Goal: Task Accomplishment & Management: Manage account settings

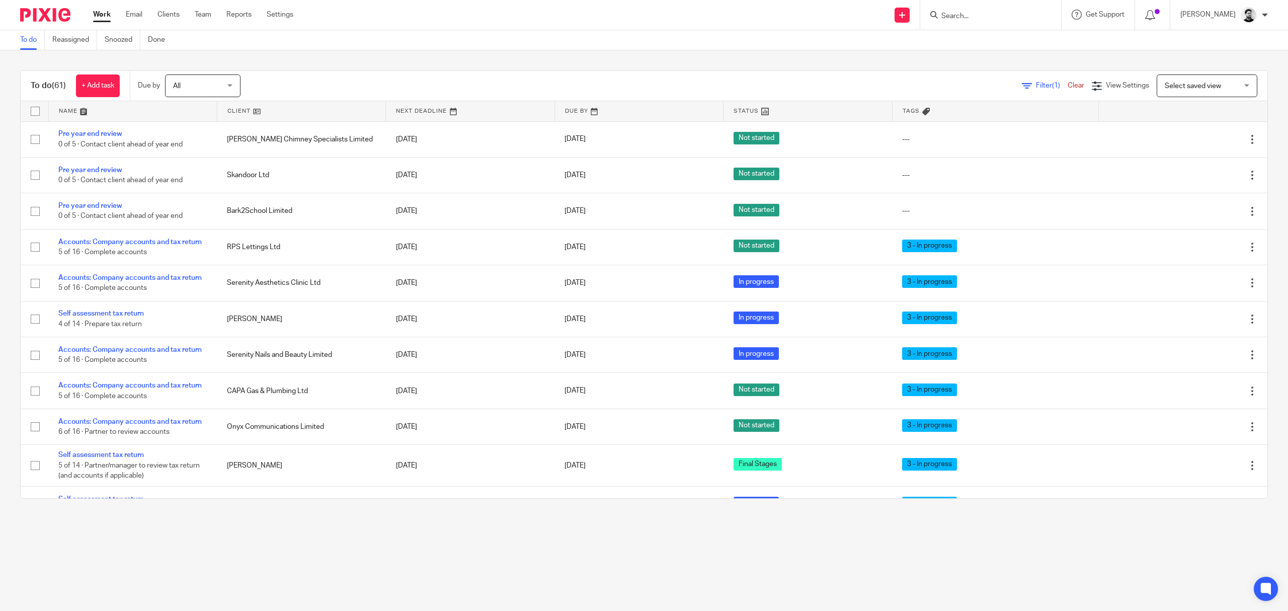
scroll to position [403, 0]
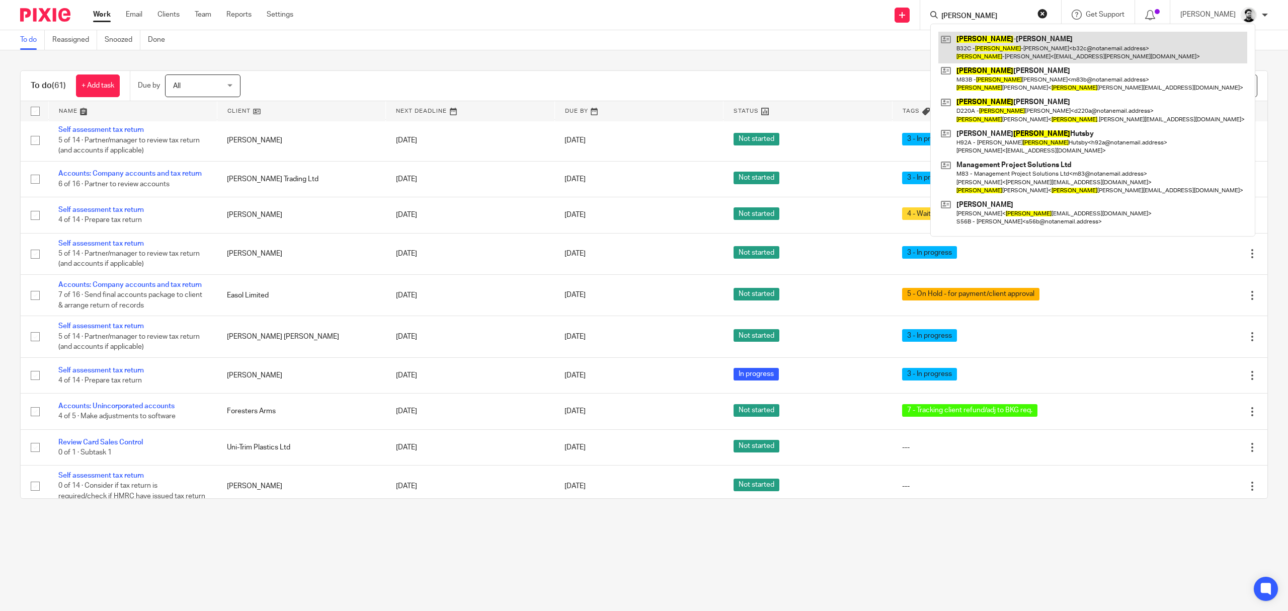
type input "amanda"
click at [977, 50] on link at bounding box center [1092, 47] width 309 height 31
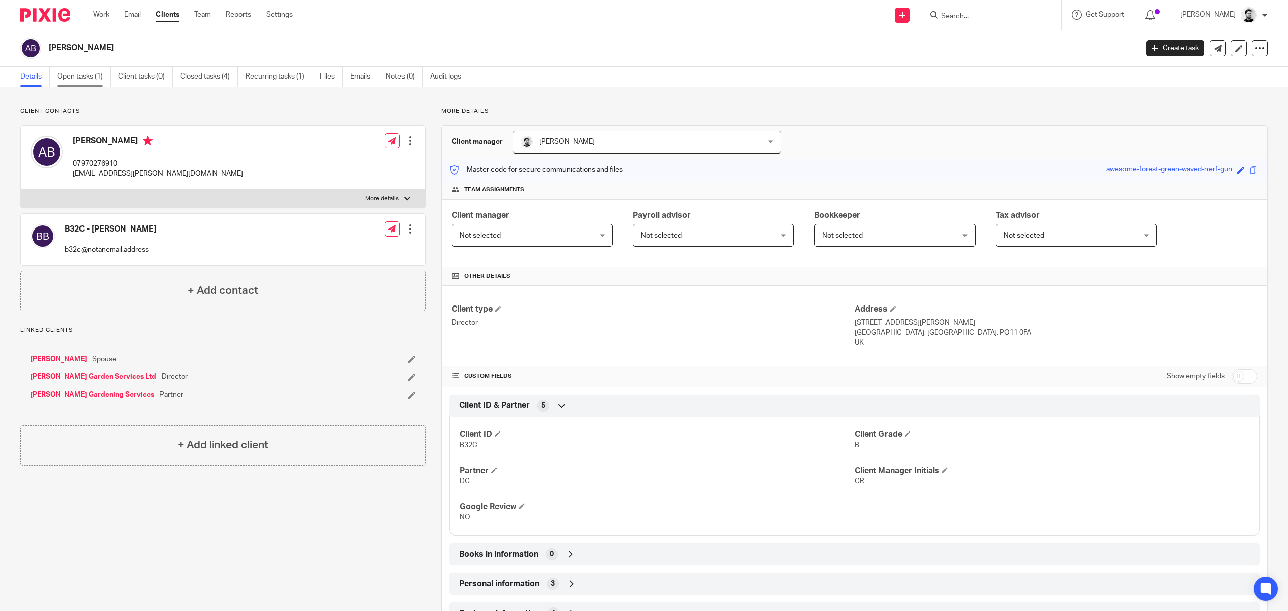
click at [63, 74] on link "Open tasks (1)" at bounding box center [83, 77] width 53 height 20
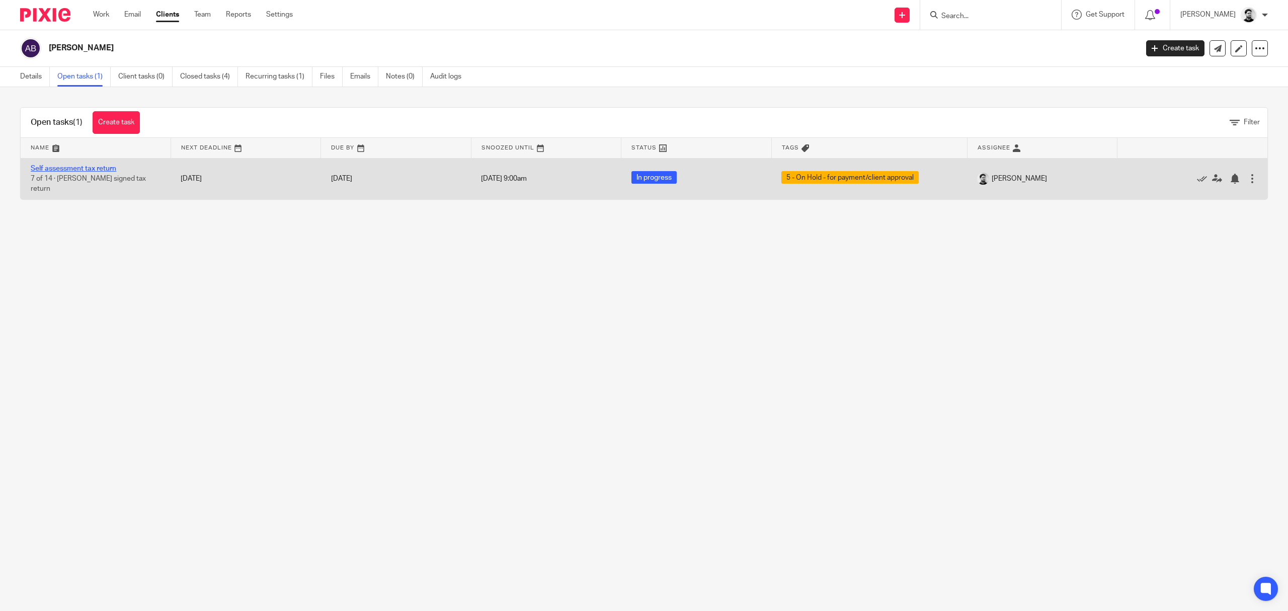
click at [105, 170] on link "Self assessment tax return" at bounding box center [74, 168] width 86 height 7
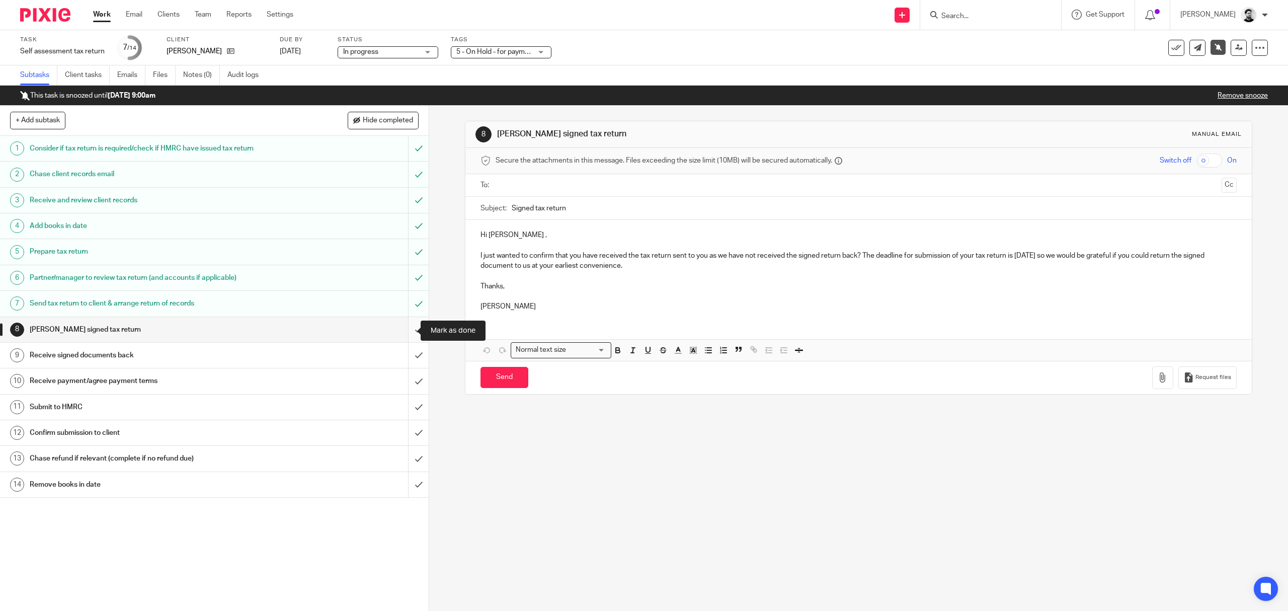
click at [402, 328] on input "submit" at bounding box center [214, 329] width 429 height 25
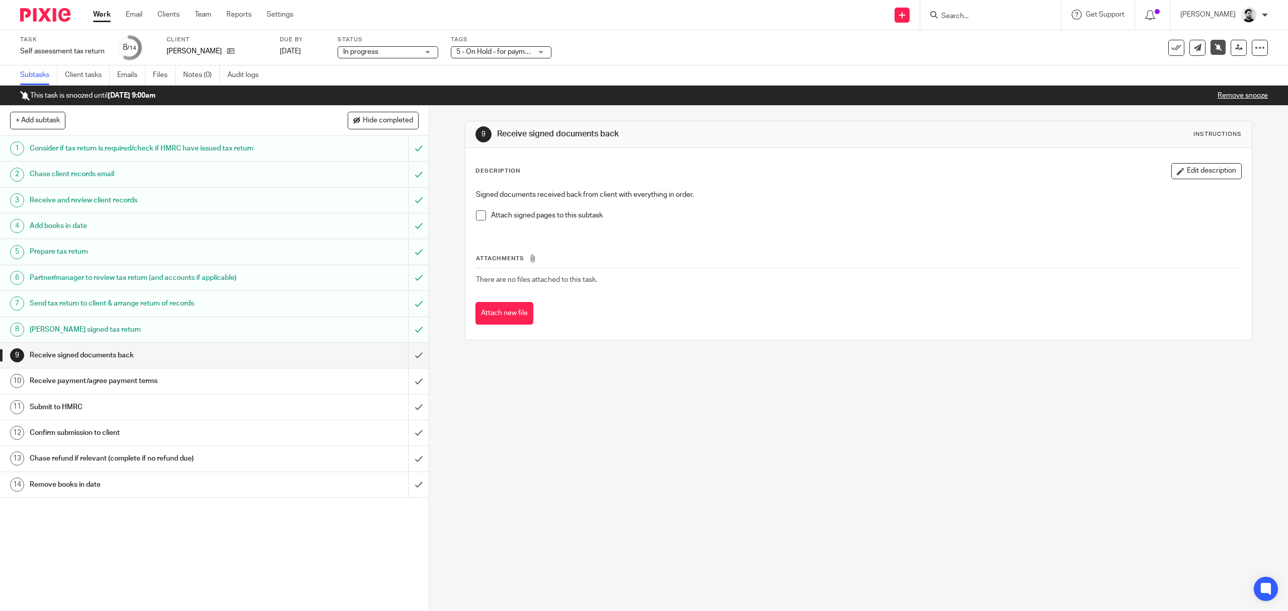
click at [403, 354] on input "submit" at bounding box center [214, 355] width 429 height 25
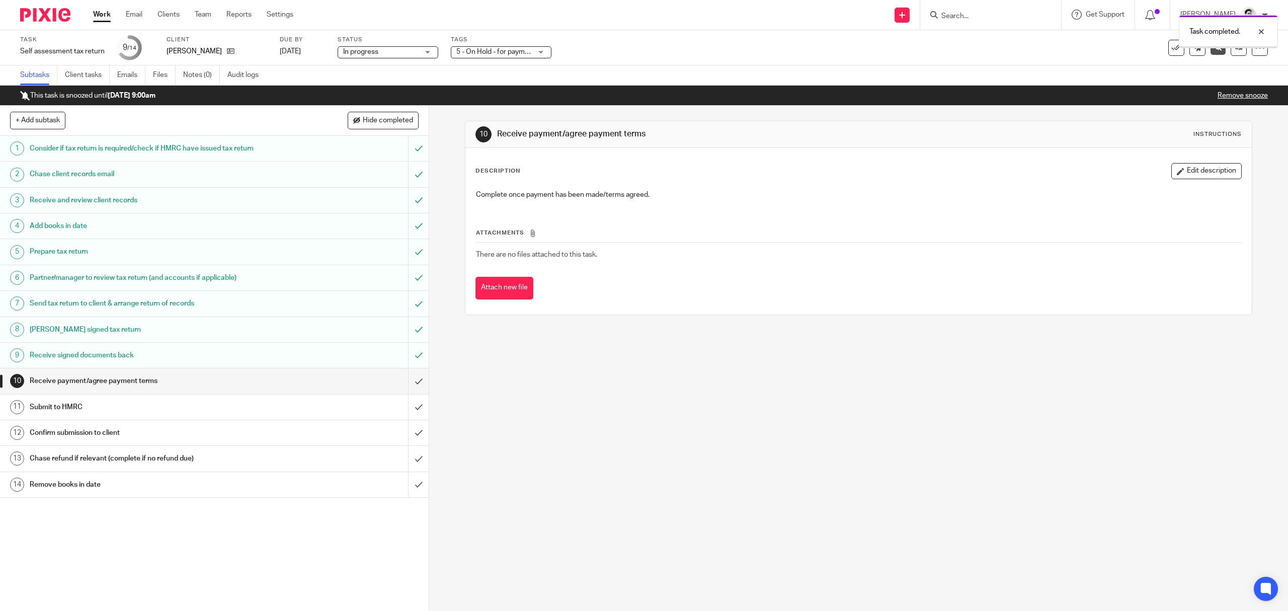
click at [405, 382] on input "submit" at bounding box center [214, 380] width 429 height 25
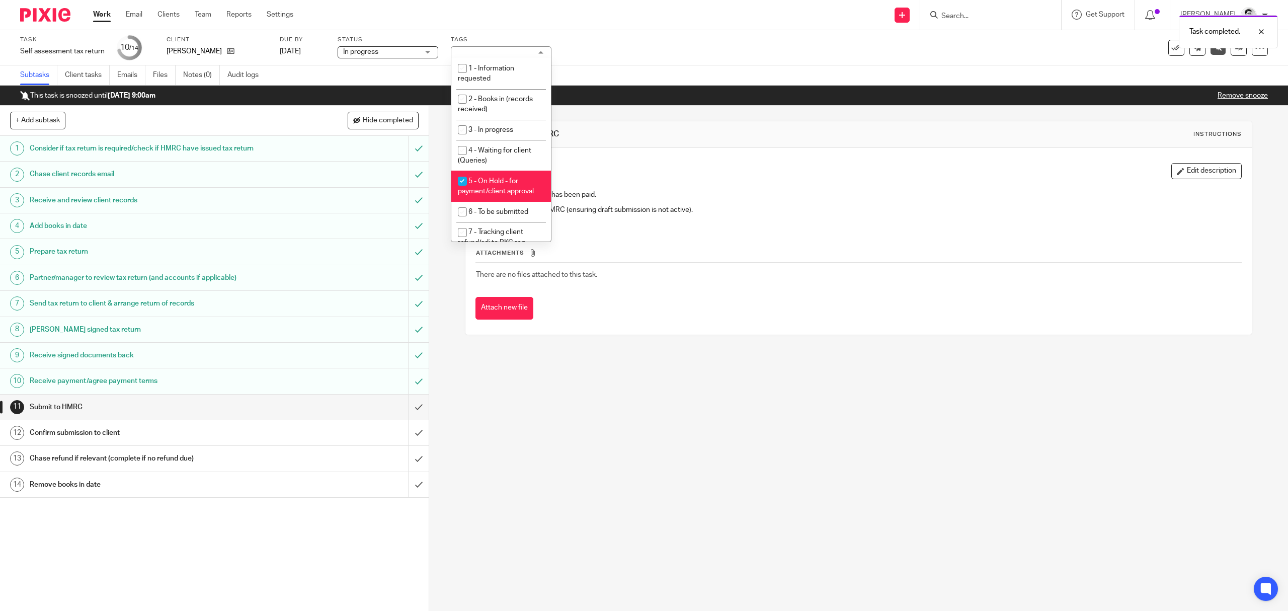
click at [517, 184] on span "5 - On Hold - for payment/client approval" at bounding box center [496, 187] width 76 height 18
checkbox input "false"
drag, startPoint x: 504, startPoint y: 219, endPoint x: 520, endPoint y: 175, distance: 47.3
click at [503, 220] on li "6 - To be submitted" at bounding box center [501, 212] width 100 height 21
checkbox input "true"
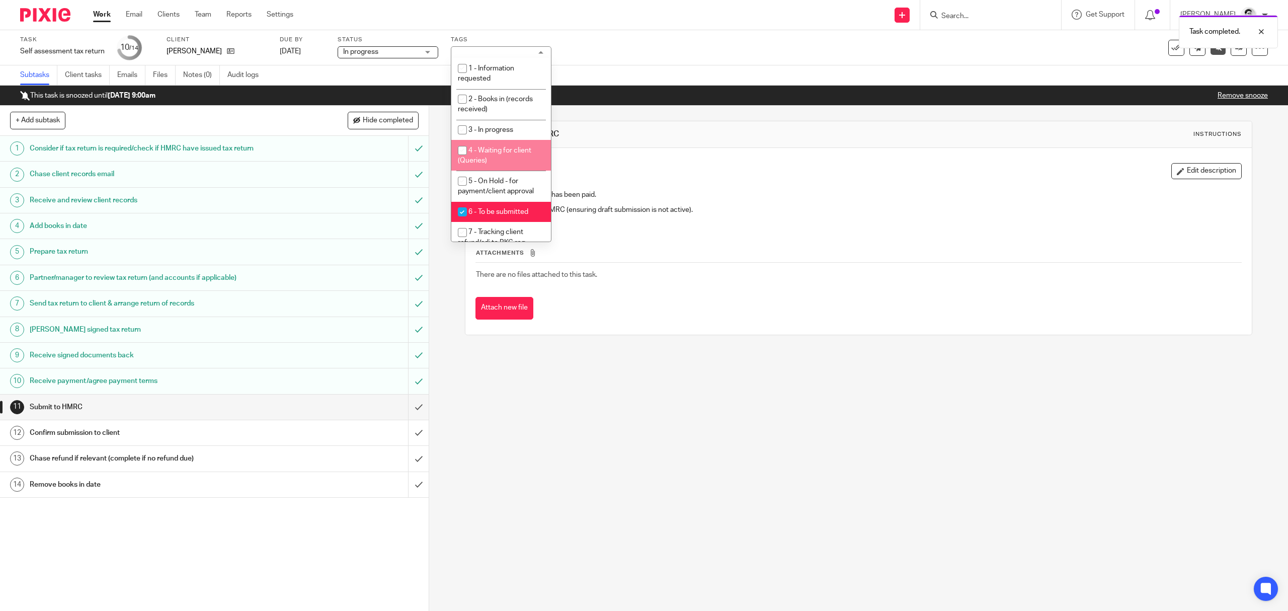
click at [586, 63] on div "Task Self assessment tax return Save Self assessment tax return 10 /14 Client A…" at bounding box center [644, 47] width 1288 height 35
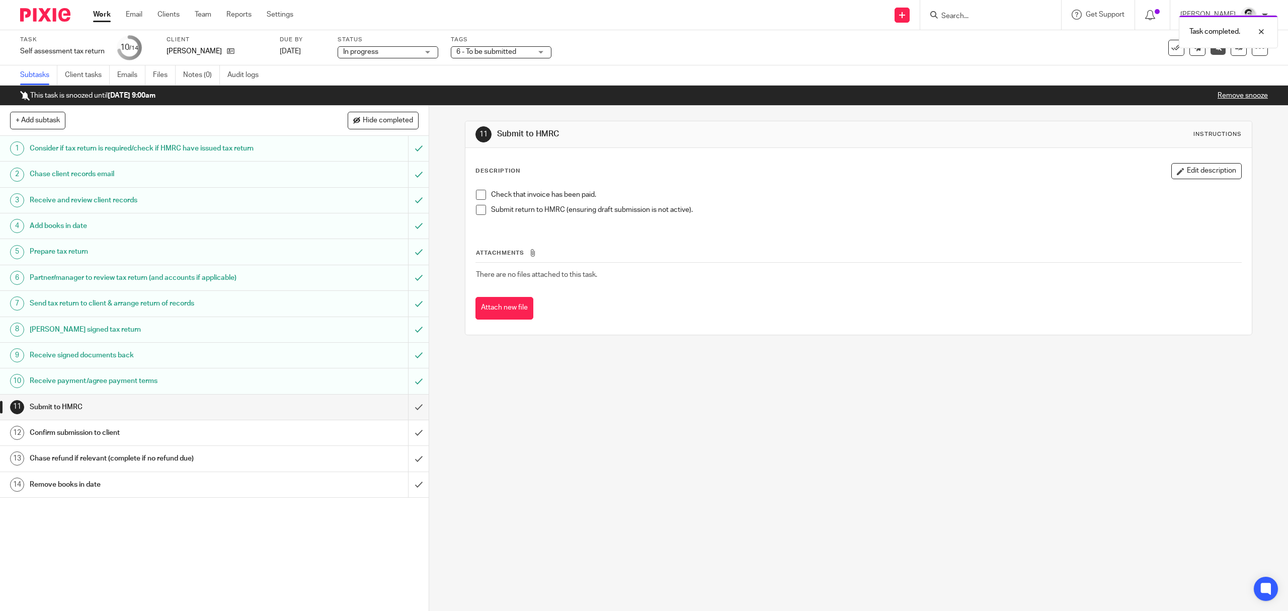
click at [99, 17] on link "Work" at bounding box center [102, 15] width 18 height 10
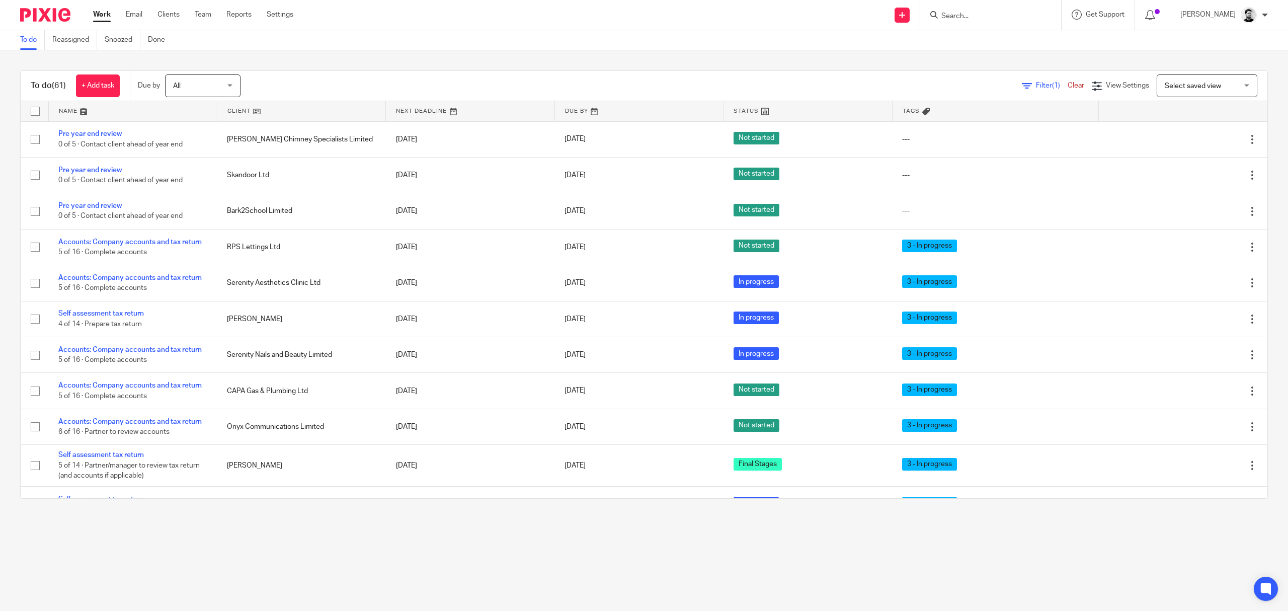
click at [969, 9] on form at bounding box center [993, 15] width 107 height 13
click at [960, 13] on input "Search" at bounding box center [985, 16] width 91 height 9
click at [996, 20] on input "Search" at bounding box center [985, 16] width 91 height 9
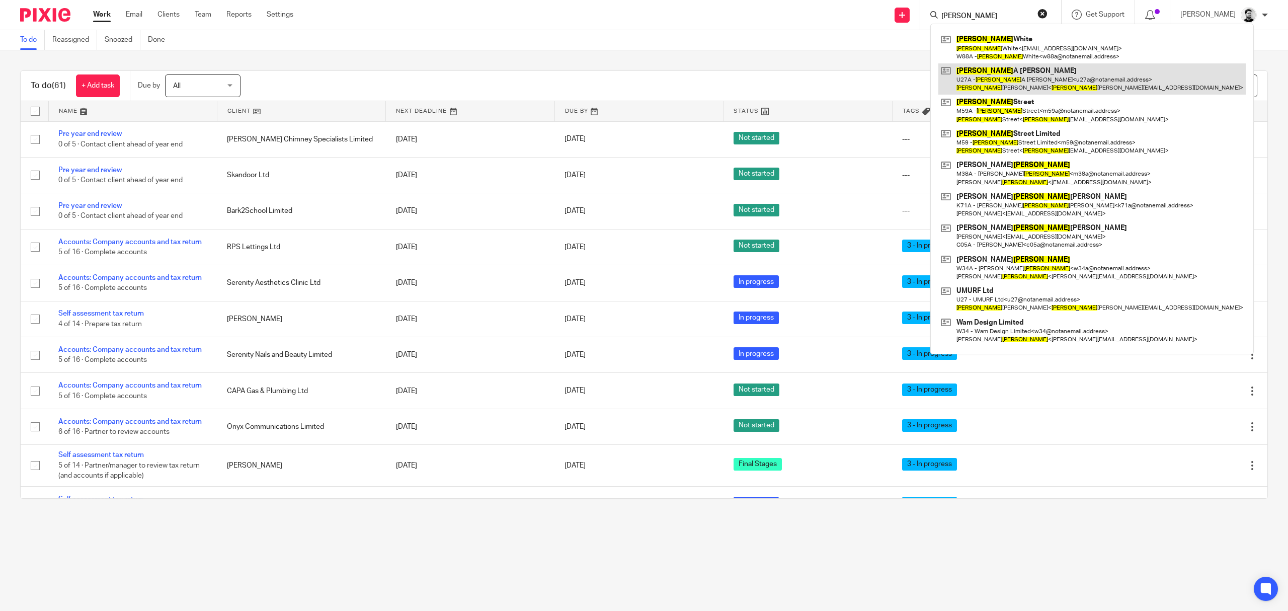
type input "Martin"
click at [993, 75] on link at bounding box center [1091, 78] width 307 height 31
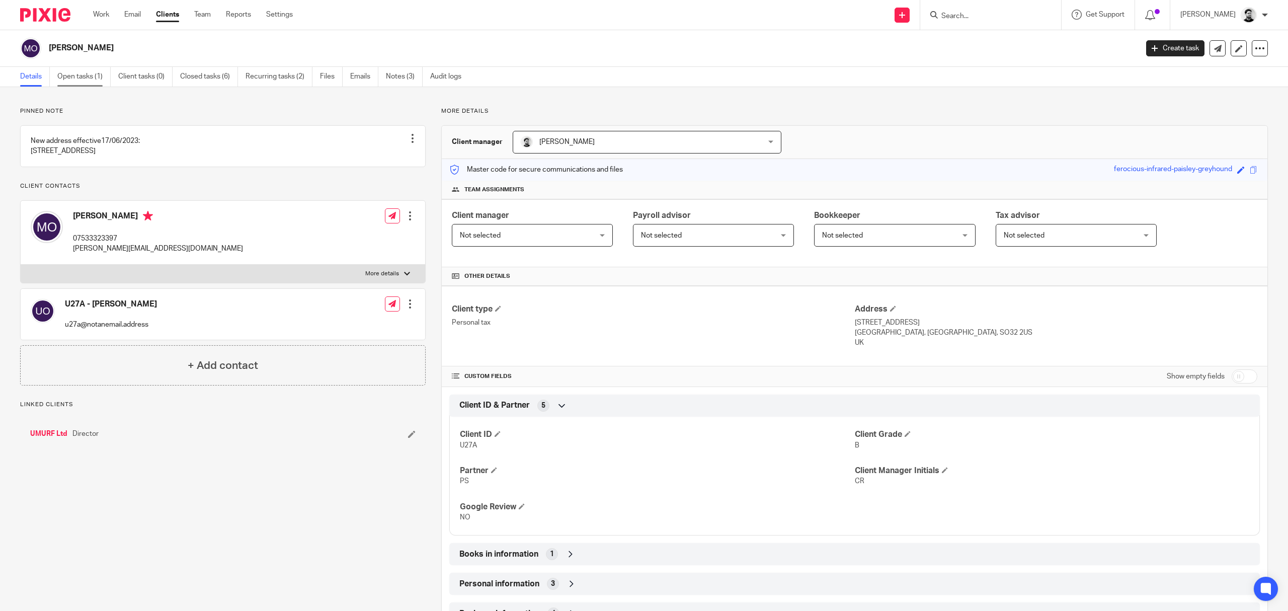
click at [93, 76] on link "Open tasks (1)" at bounding box center [83, 77] width 53 height 20
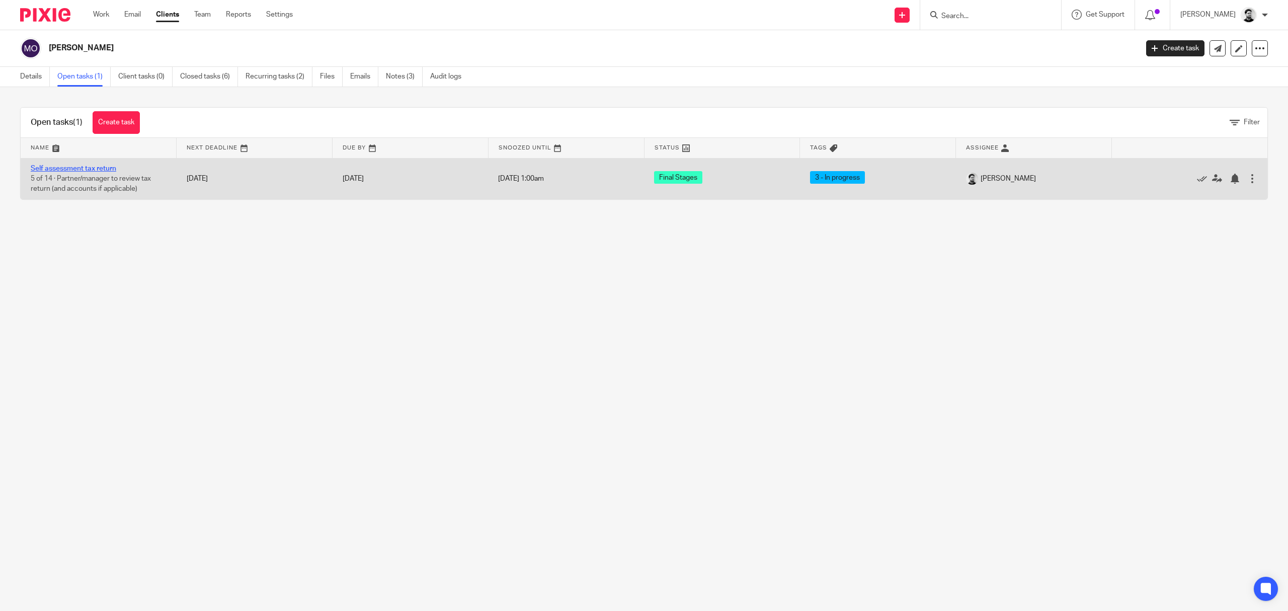
click at [94, 169] on link "Self assessment tax return" at bounding box center [74, 168] width 86 height 7
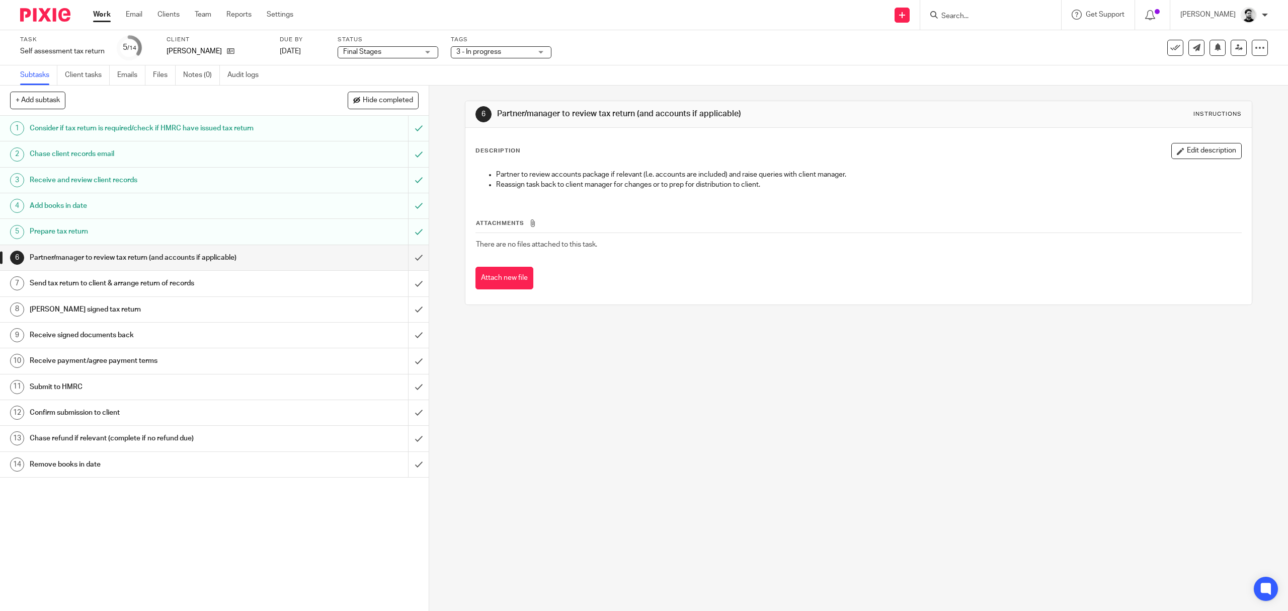
click at [492, 44] on div "Tags 3 - In progress 1 - Information requested 2 - Books in (records received) …" at bounding box center [501, 48] width 101 height 24
click at [492, 51] on span "3 - In progress" at bounding box center [478, 51] width 45 height 7
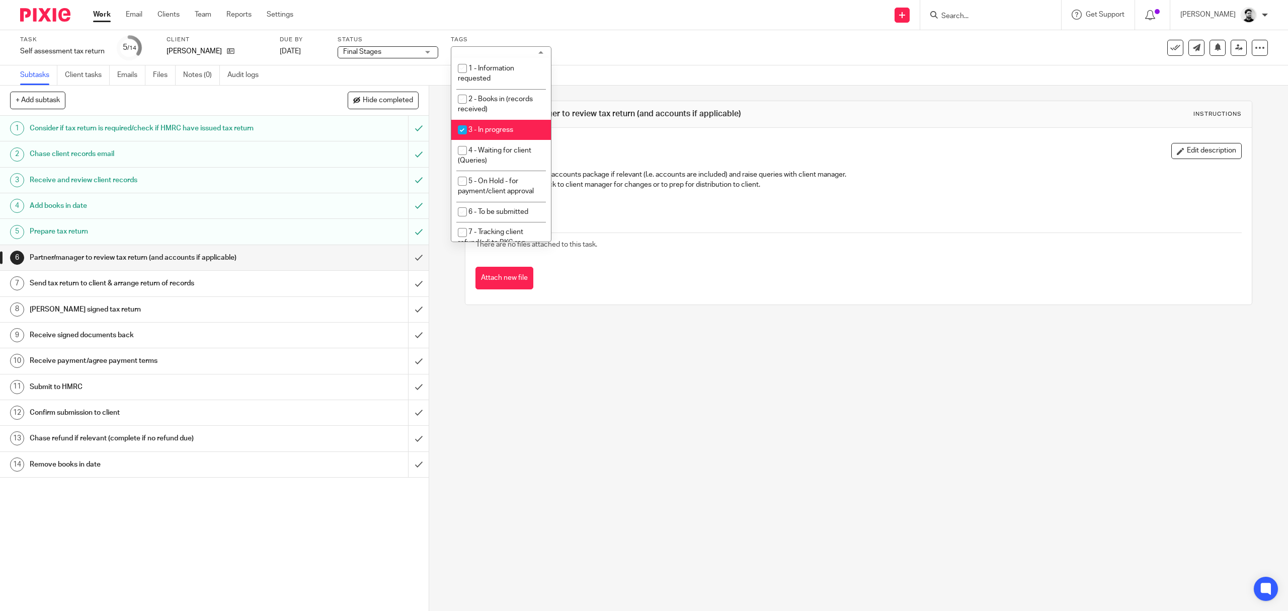
click at [498, 136] on li "3 - In progress" at bounding box center [501, 130] width 100 height 21
checkbox input "false"
click at [498, 155] on li "4 - Waiting for client (Queries)" at bounding box center [501, 155] width 100 height 31
checkbox input "true"
drag, startPoint x: 678, startPoint y: 52, endPoint x: 578, endPoint y: 57, distance: 100.8
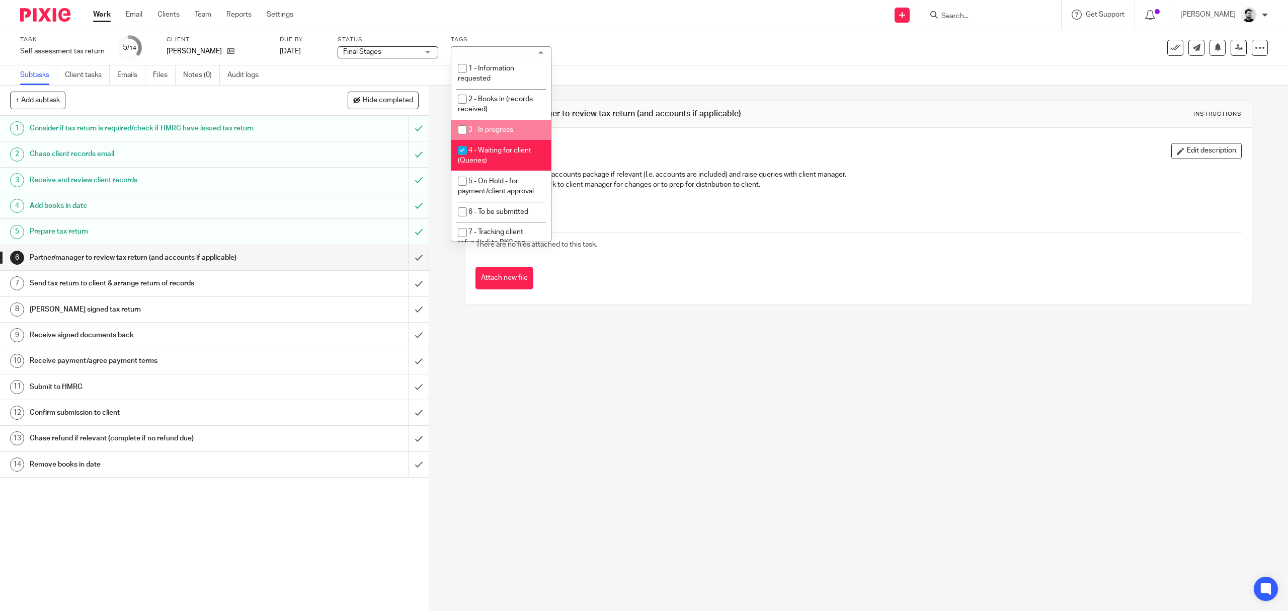
click at [675, 53] on div "Task Self assessment tax return Save Self assessment tax return 5 /14 Client Ma…" at bounding box center [540, 48] width 1040 height 24
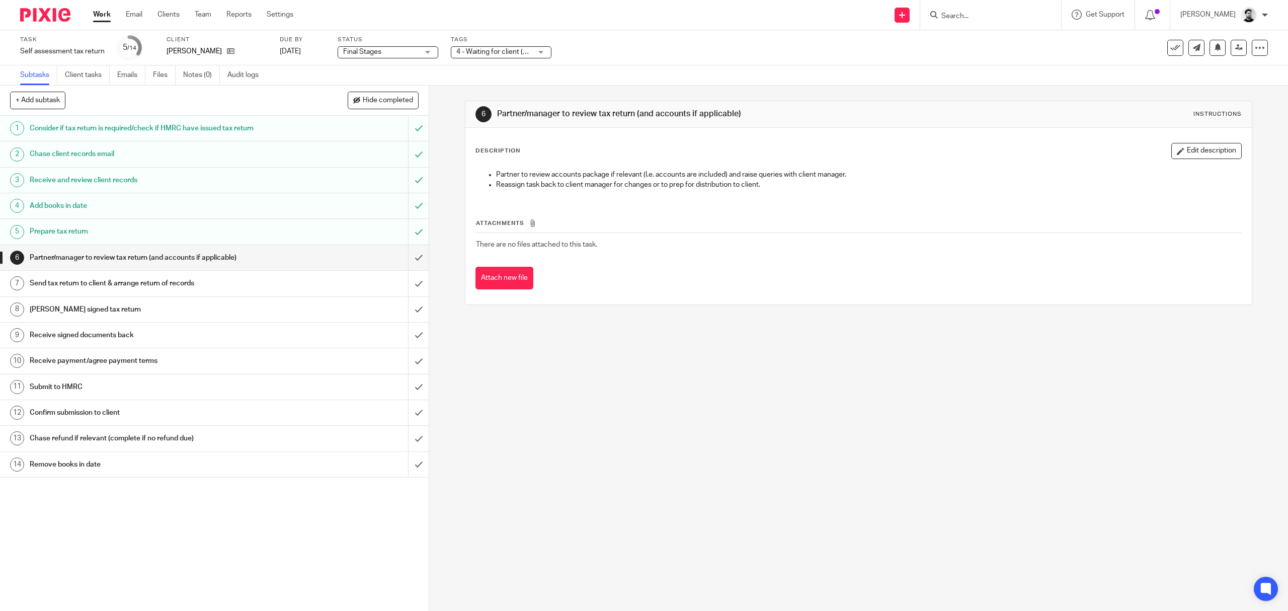
click at [101, 12] on link "Work" at bounding box center [102, 15] width 18 height 10
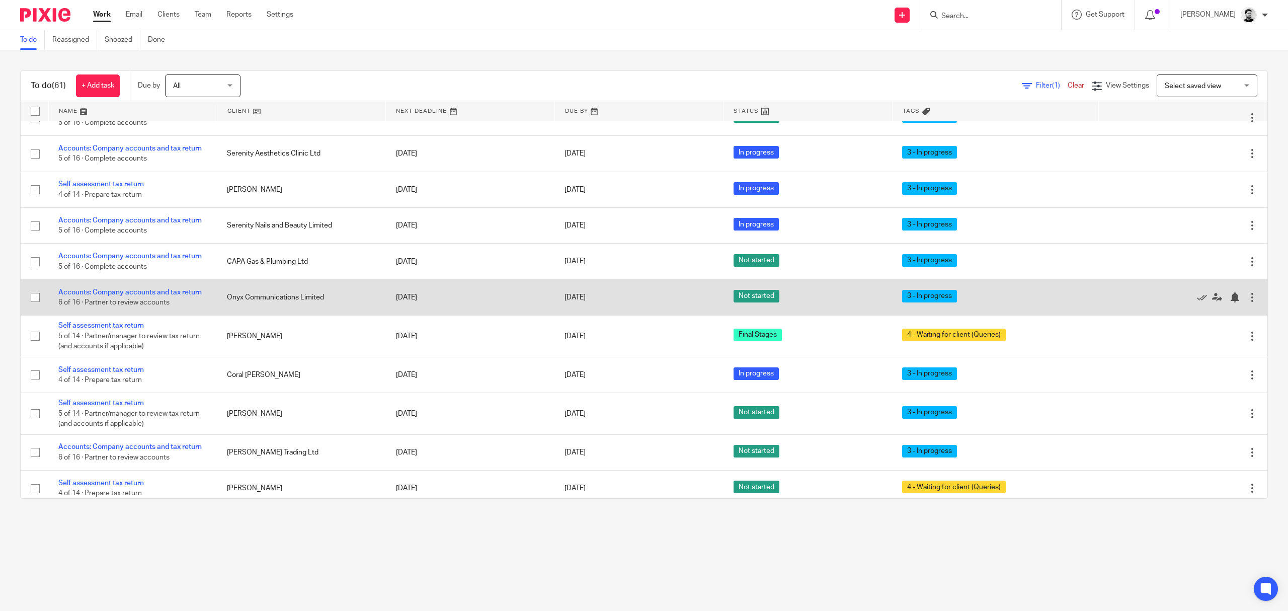
scroll to position [134, 0]
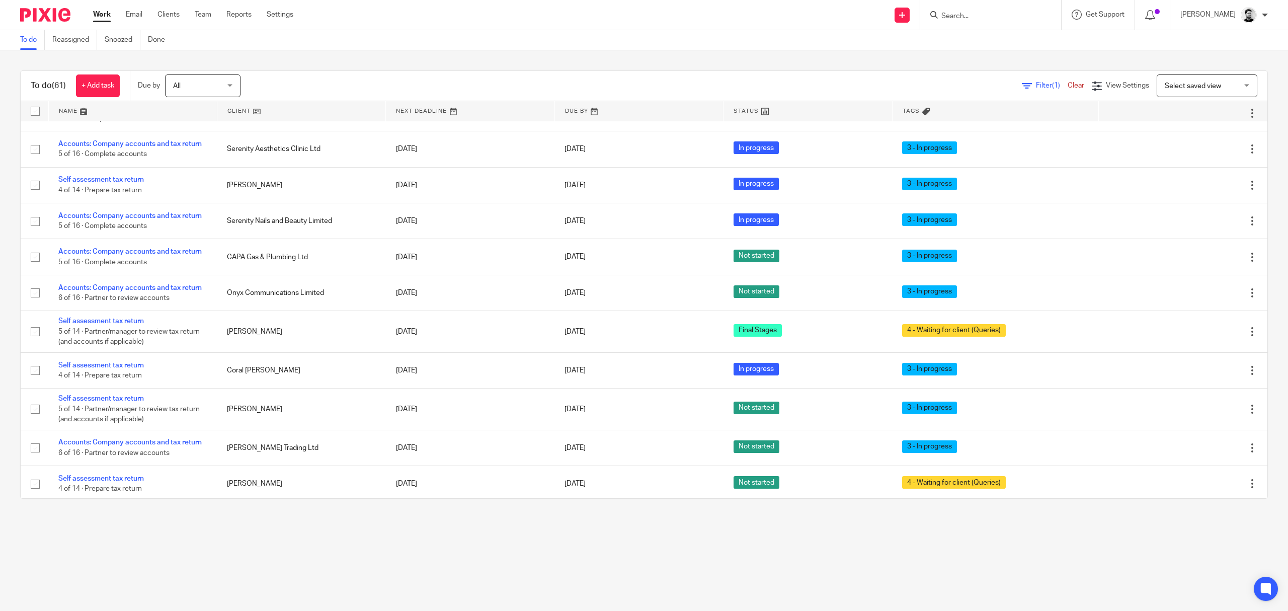
click at [991, 12] on input "Search" at bounding box center [985, 16] width 91 height 9
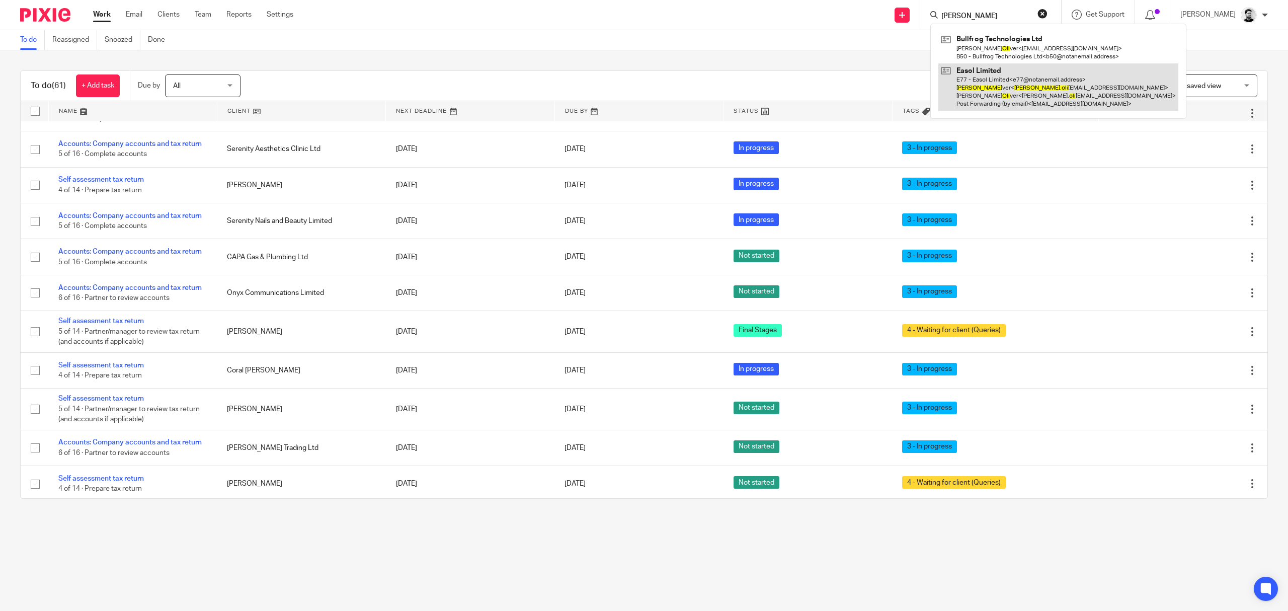
type input "Mike oli"
click at [1003, 81] on link at bounding box center [1058, 87] width 240 height 48
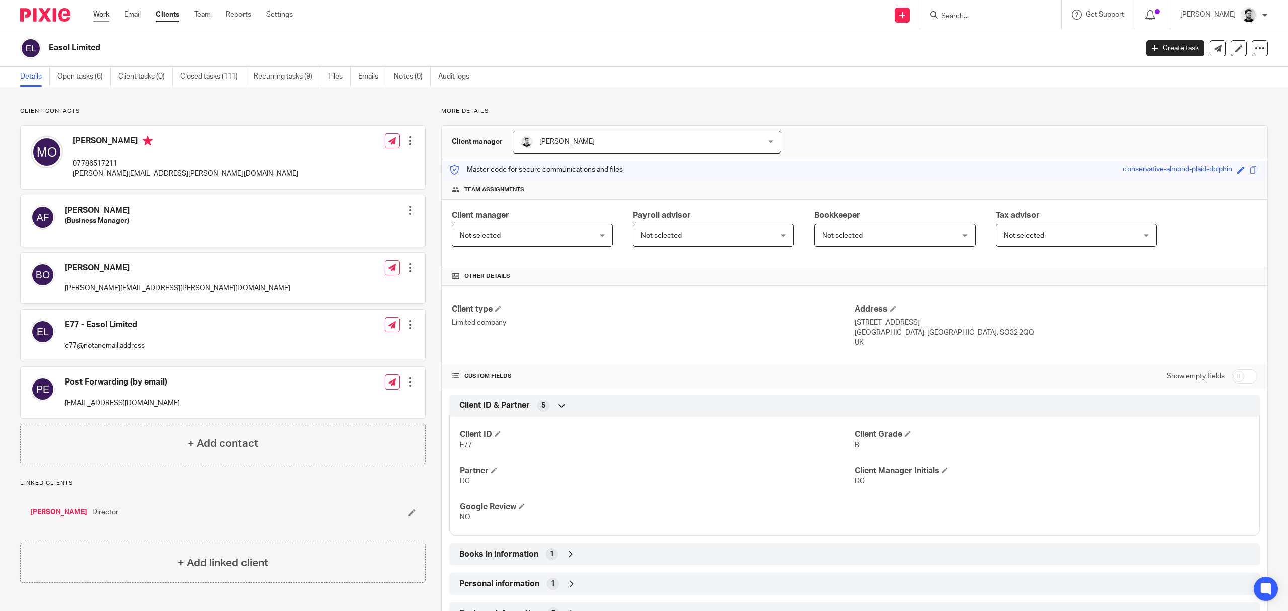
click at [103, 15] on link "Work" at bounding box center [101, 15] width 16 height 10
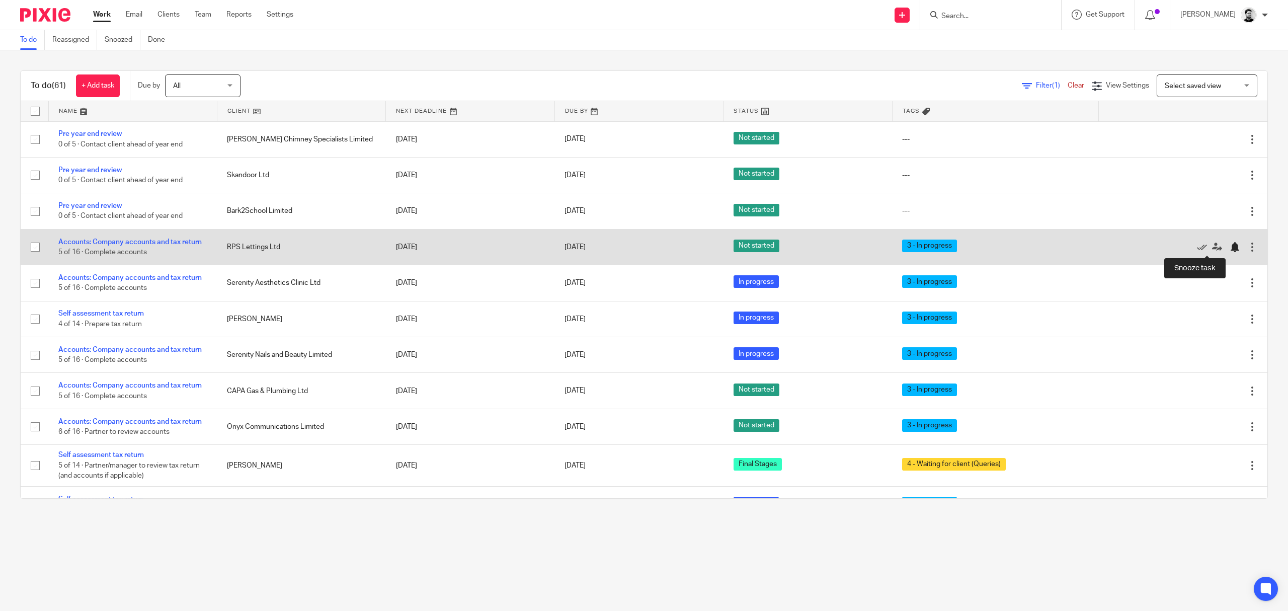
click at [1230, 248] on div at bounding box center [1235, 247] width 10 height 10
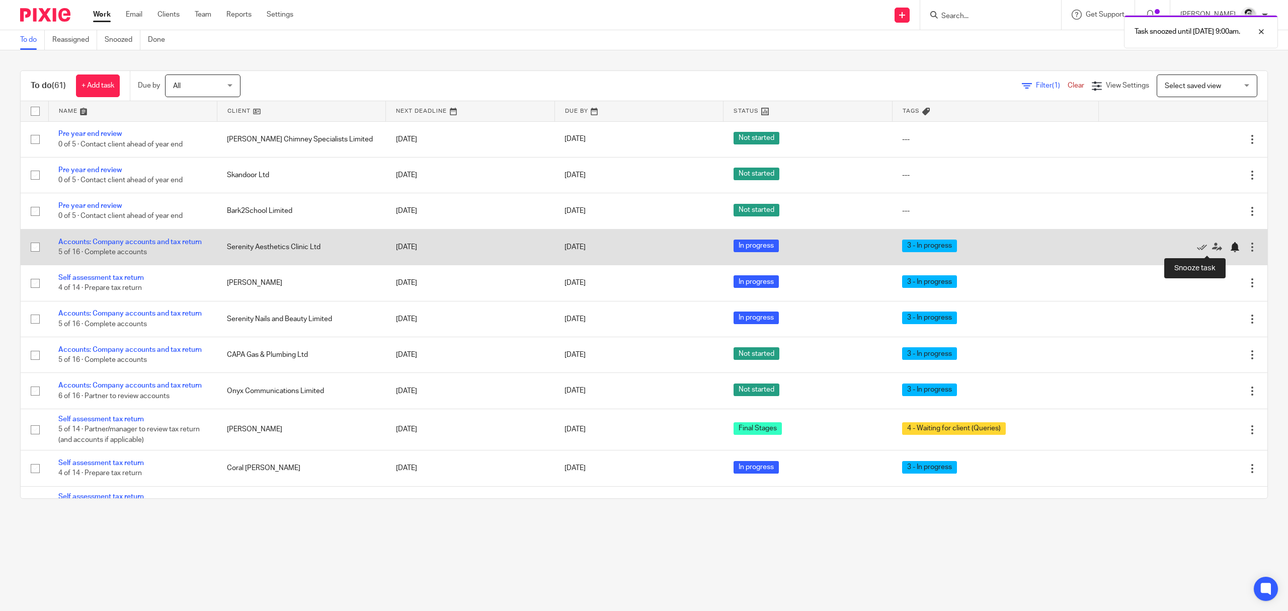
click at [1230, 246] on div at bounding box center [1235, 247] width 10 height 10
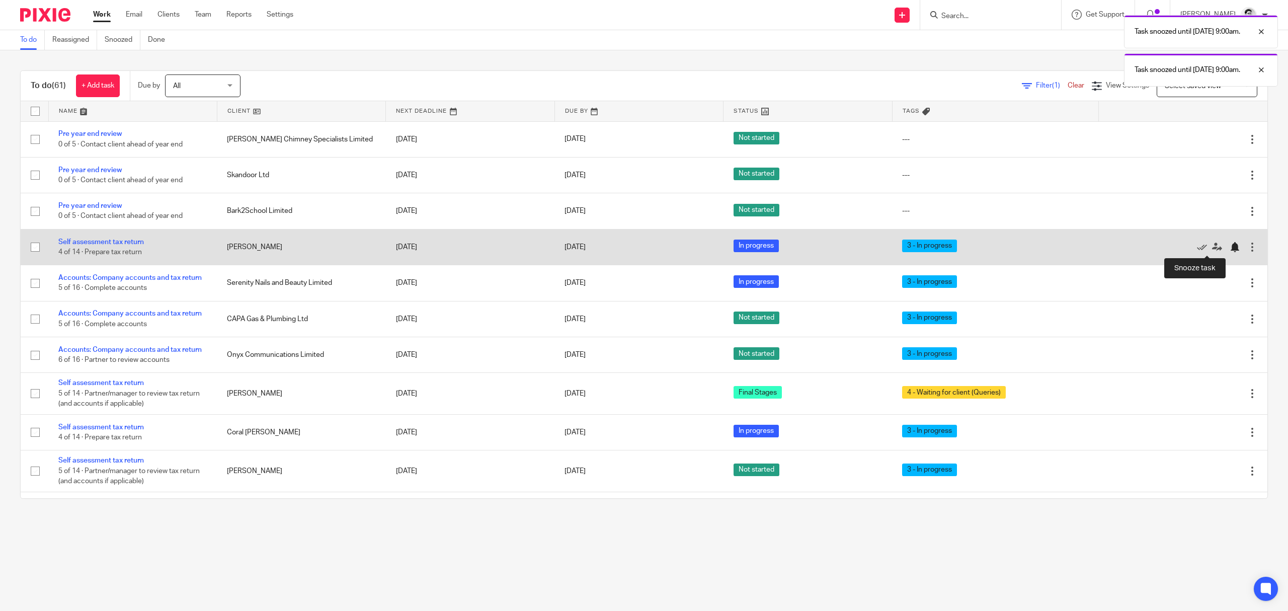
click at [1230, 248] on div at bounding box center [1235, 247] width 10 height 10
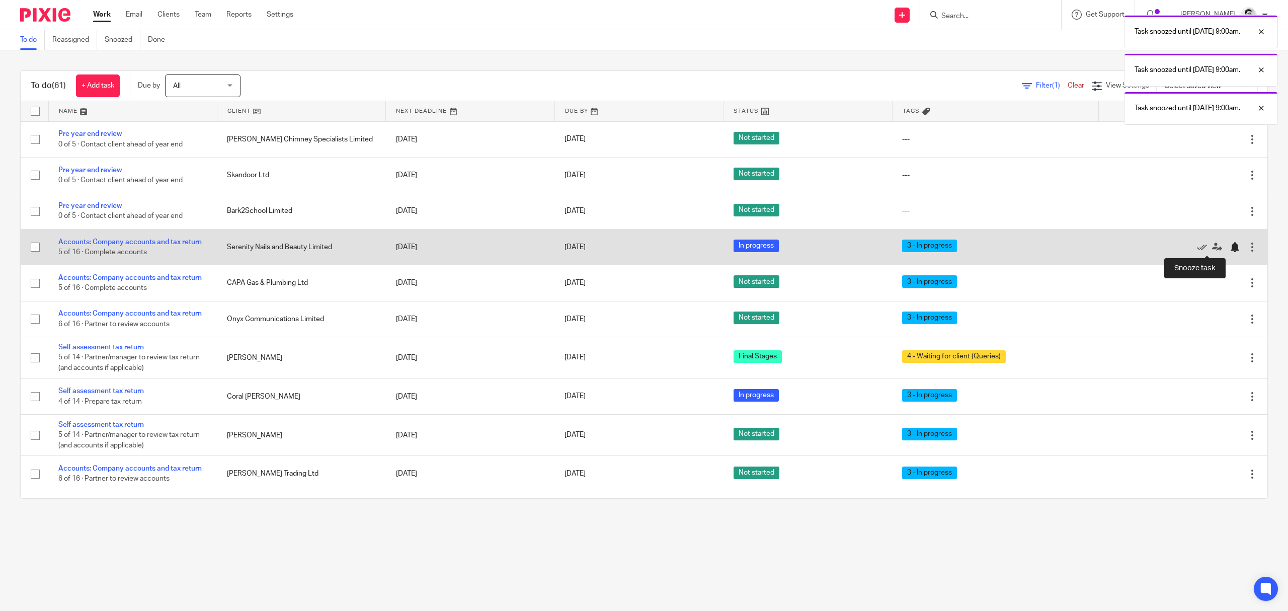
click at [1230, 246] on div at bounding box center [1235, 247] width 10 height 10
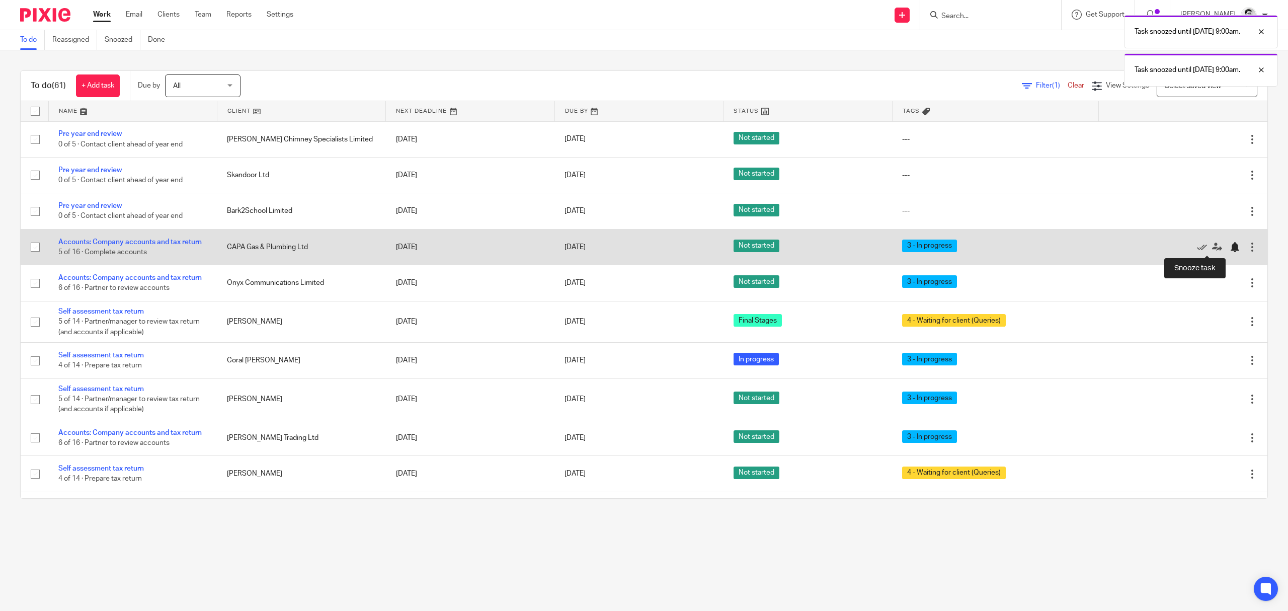
click at [1230, 246] on div at bounding box center [1235, 247] width 10 height 10
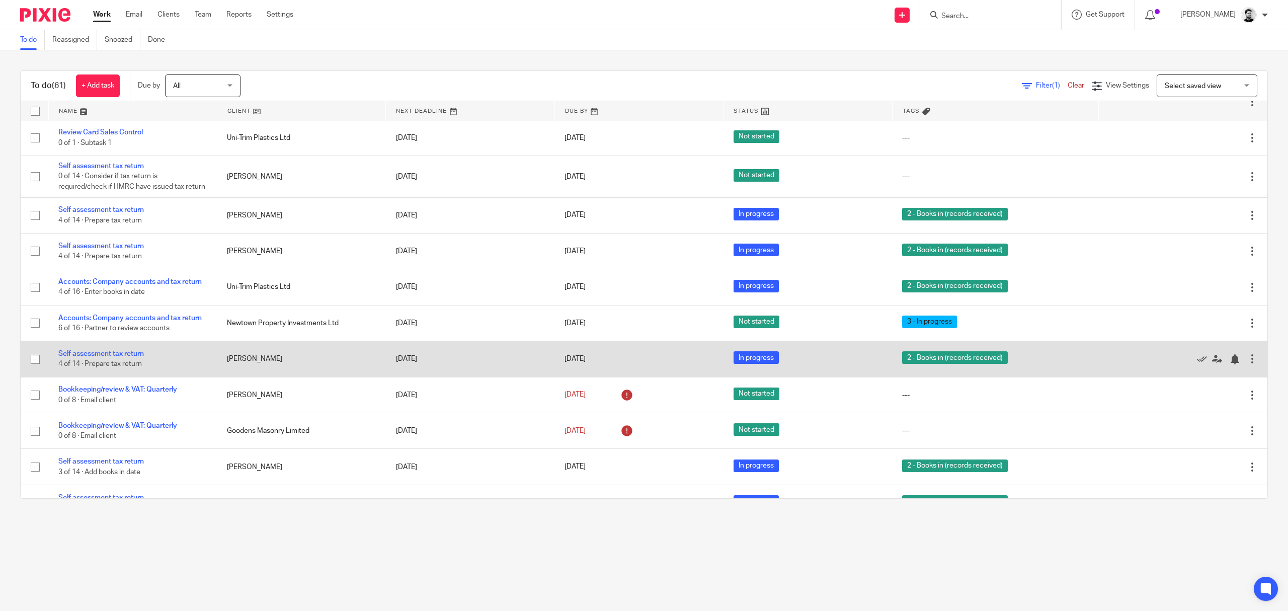
scroll to position [604, 0]
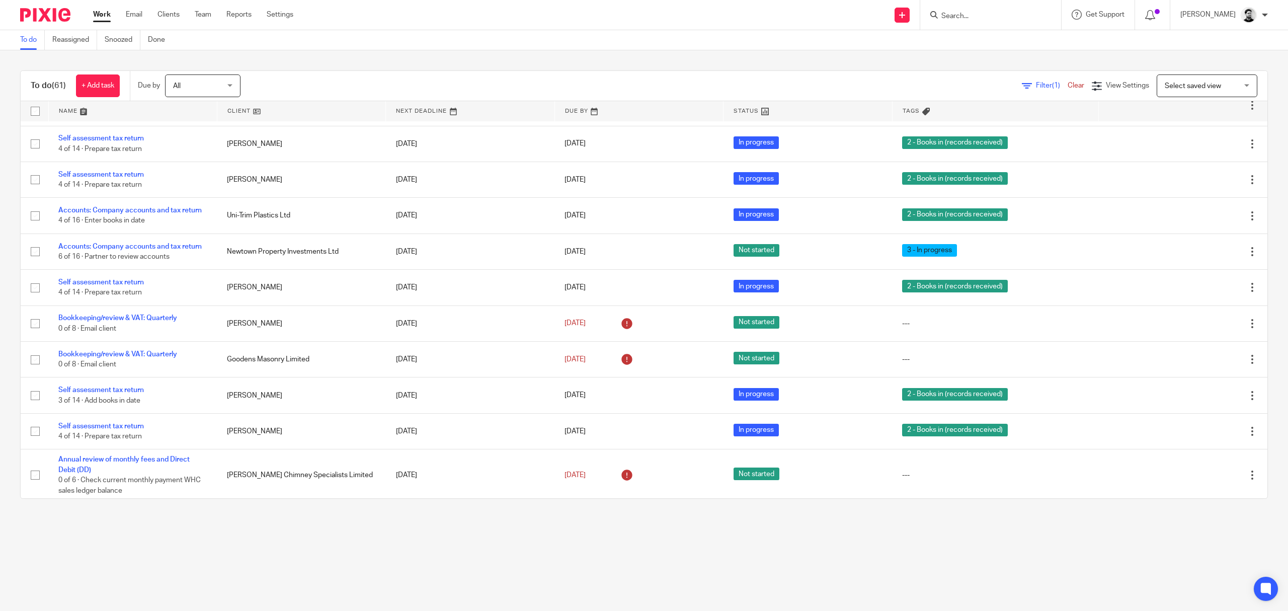
click at [973, 15] on input "Search" at bounding box center [985, 16] width 91 height 9
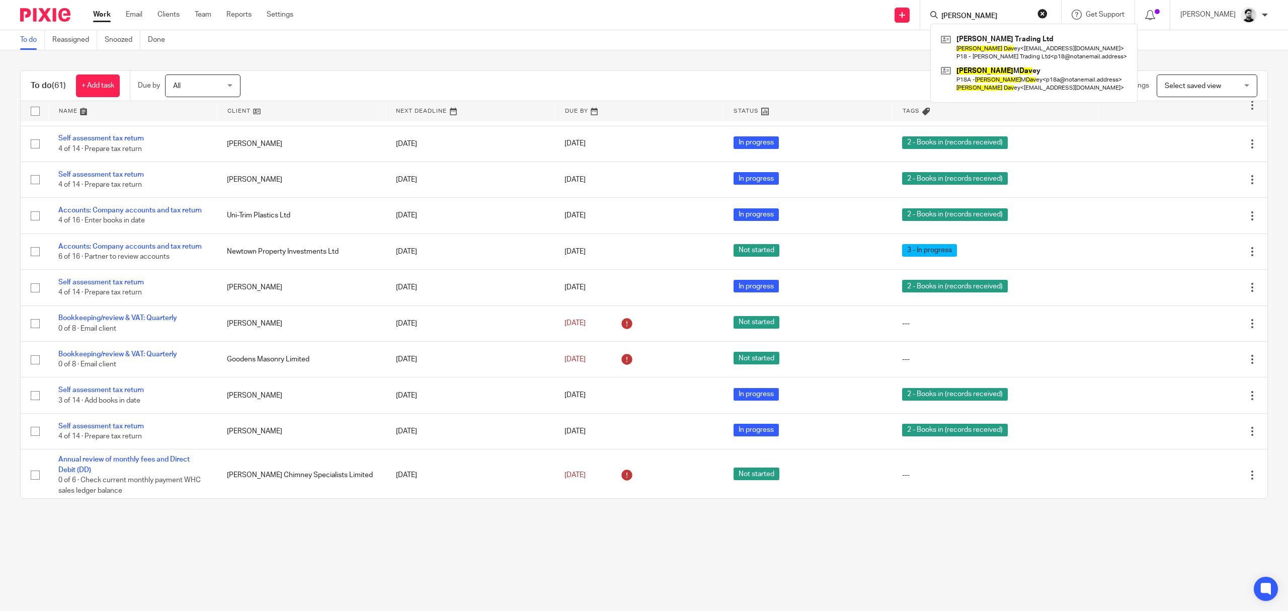
type input "chris dav"
click at [1011, 41] on link at bounding box center [1033, 47] width 191 height 31
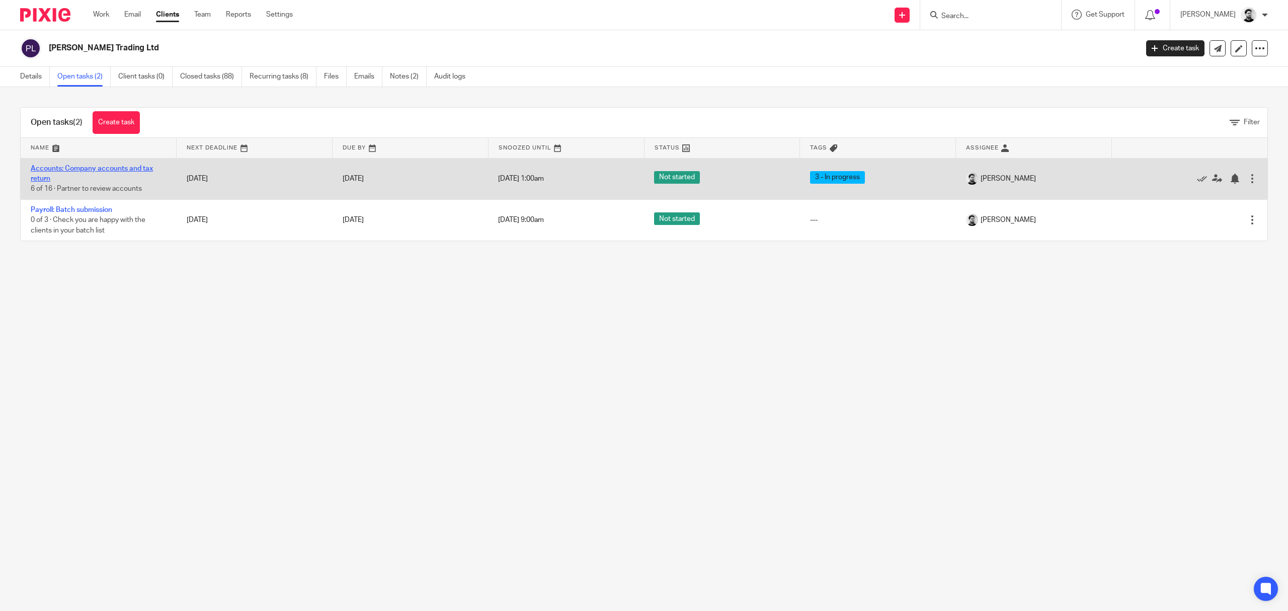
click at [104, 170] on link "Accounts: Company accounts and tax return" at bounding box center [92, 173] width 122 height 17
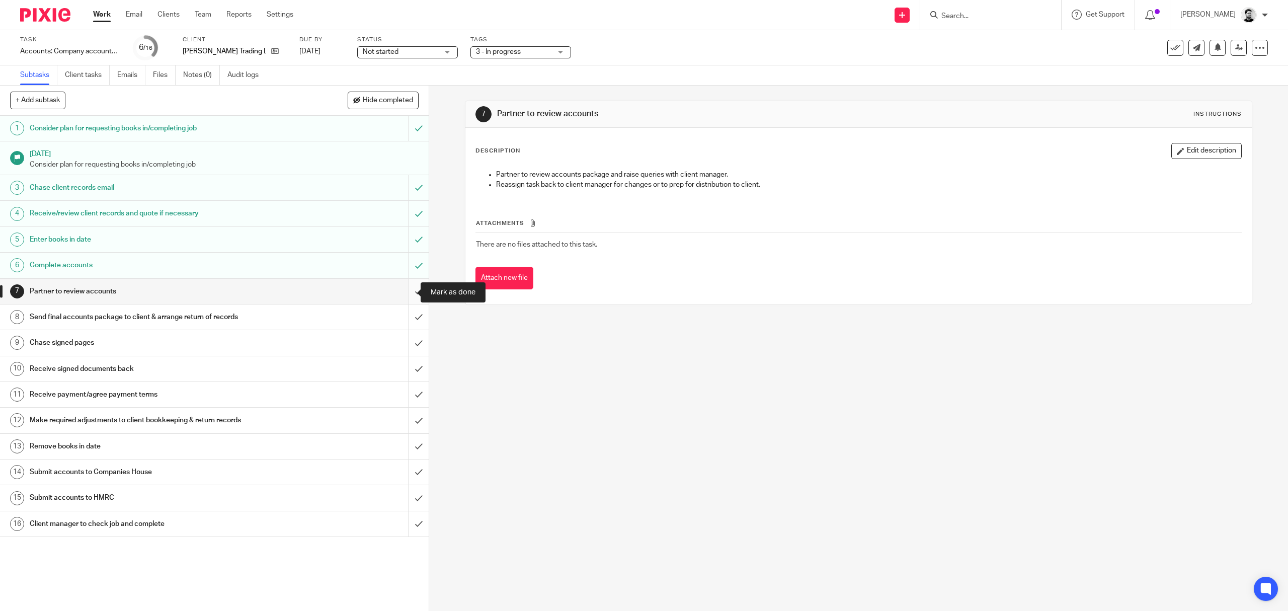
click at [404, 290] on input "submit" at bounding box center [214, 291] width 429 height 25
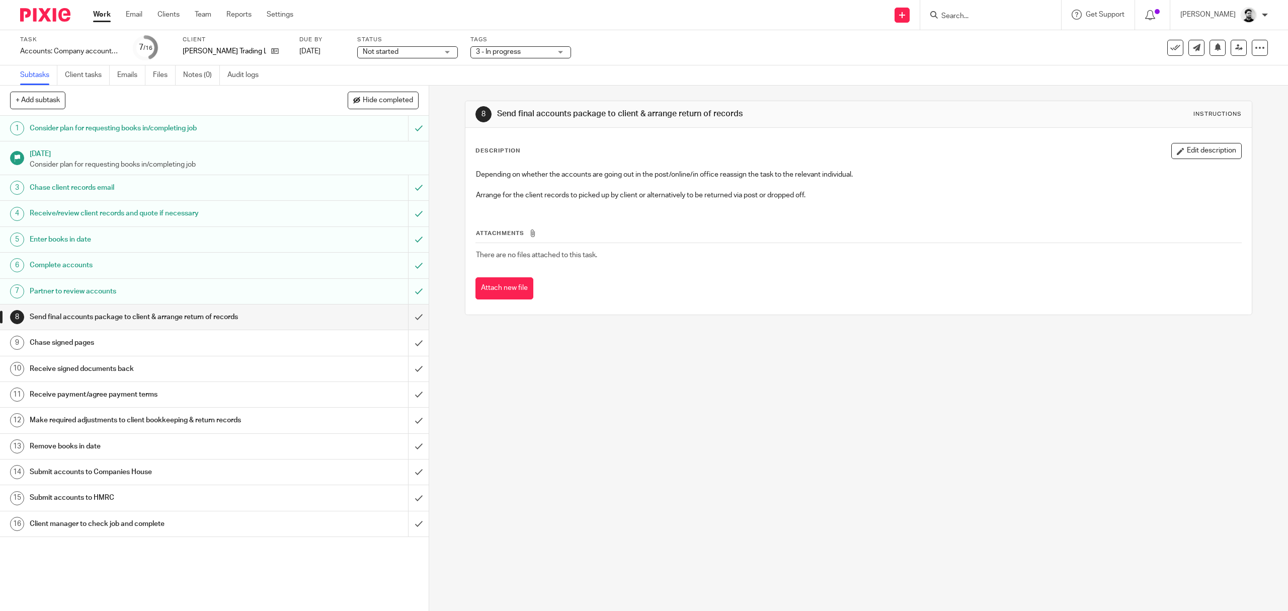
click at [482, 49] on span "3 - In progress" at bounding box center [498, 51] width 45 height 7
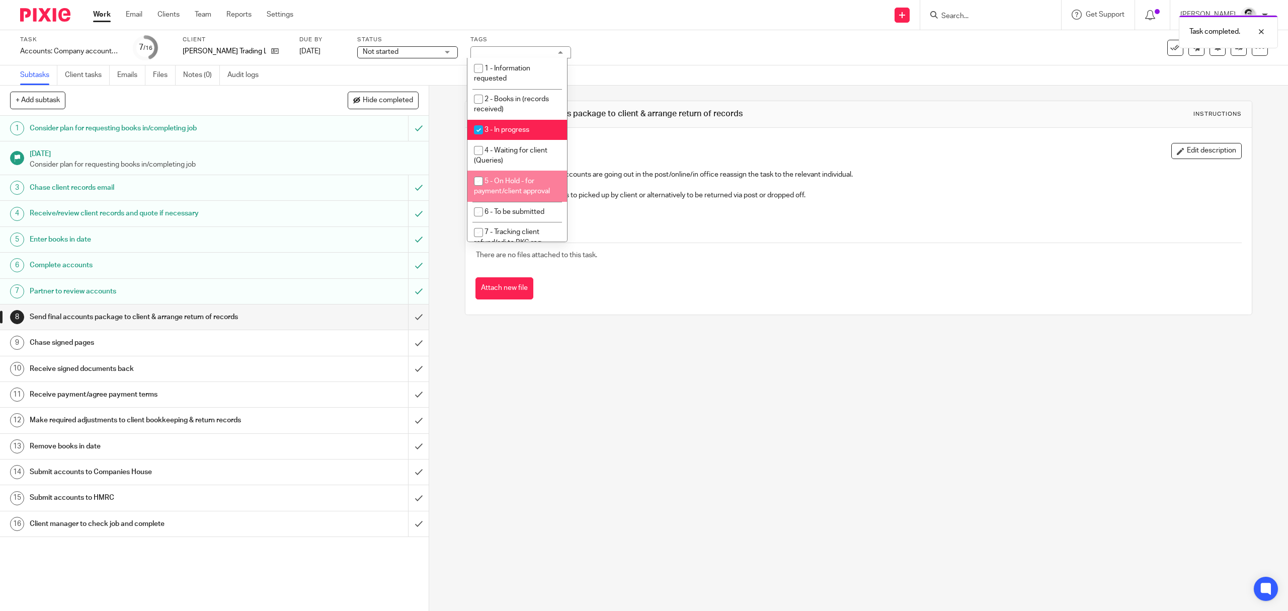
click at [511, 186] on li "5 - On Hold - for payment/client approval" at bounding box center [517, 186] width 100 height 31
checkbox input "true"
click at [512, 126] on span "3 - In progress" at bounding box center [507, 129] width 45 height 7
checkbox input "false"
click at [664, 30] on div "Task completed." at bounding box center [961, 29] width 634 height 38
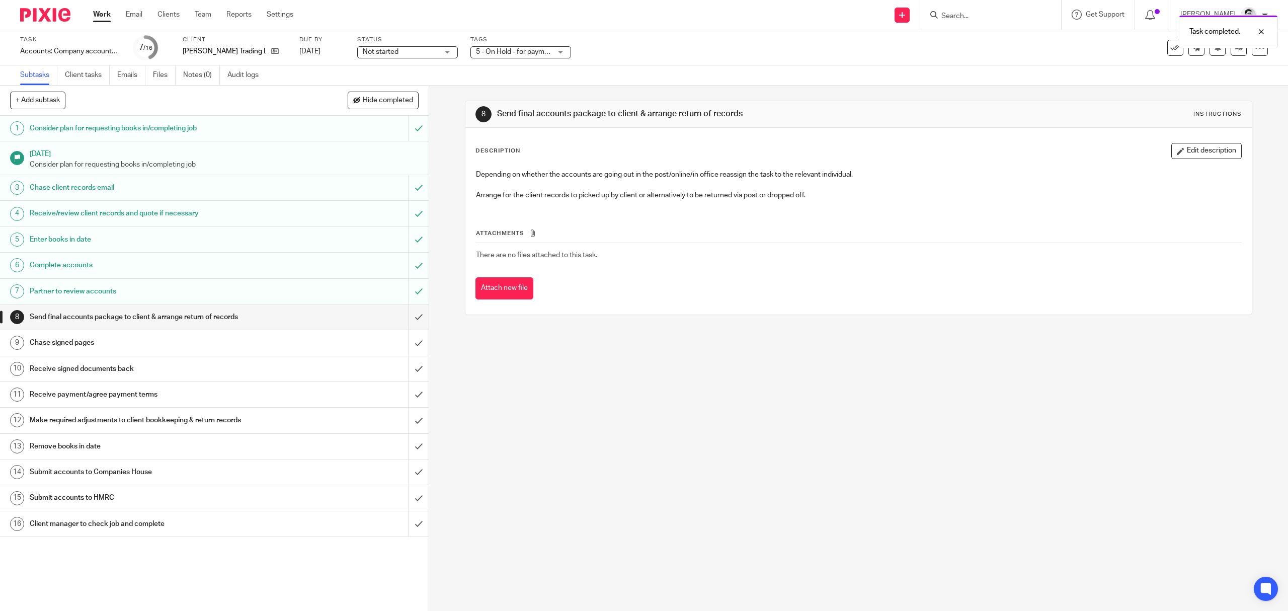
click at [98, 16] on link "Work" at bounding box center [102, 15] width 18 height 10
